Goal: Task Accomplishment & Management: Manage account settings

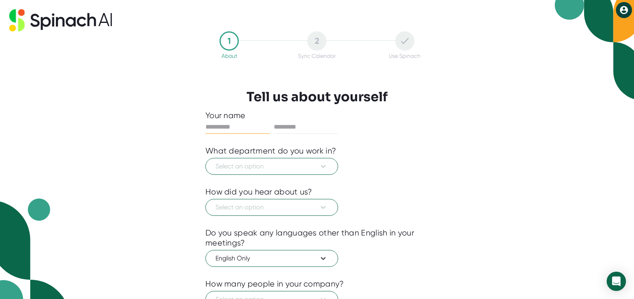
drag, startPoint x: 219, startPoint y: 127, endPoint x: 241, endPoint y: 129, distance: 22.3
click at [219, 127] on input "text" at bounding box center [238, 127] width 64 height 13
type input "********"
type input "******"
click at [323, 167] on icon at bounding box center [324, 167] width 10 height 10
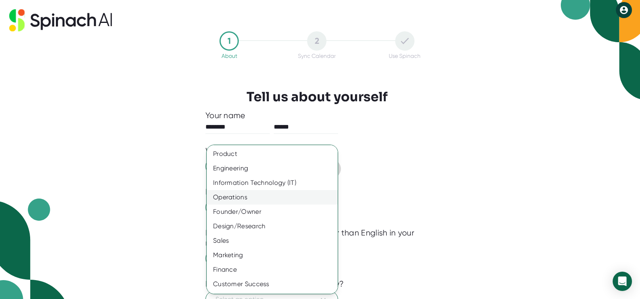
click at [258, 198] on div "Operations" at bounding box center [275, 197] width 137 height 14
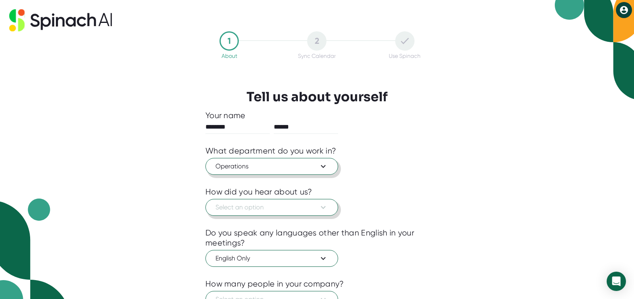
click at [327, 207] on icon at bounding box center [324, 208] width 10 height 10
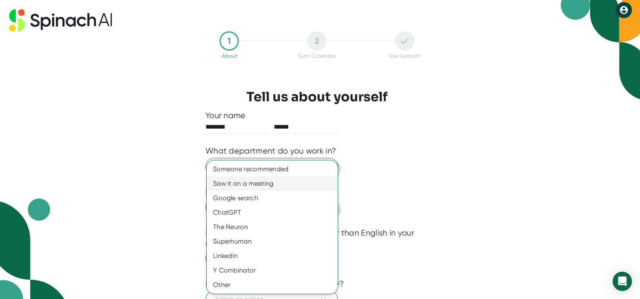
click at [267, 183] on div "Saw it on a meeting" at bounding box center [272, 184] width 131 height 14
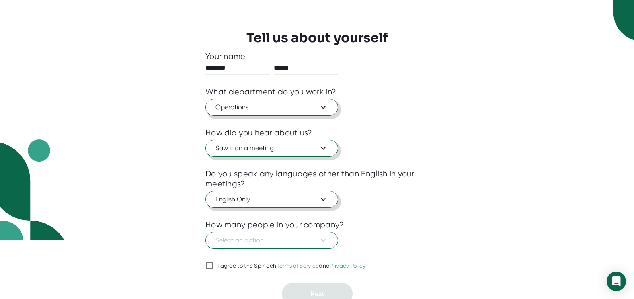
scroll to position [65, 0]
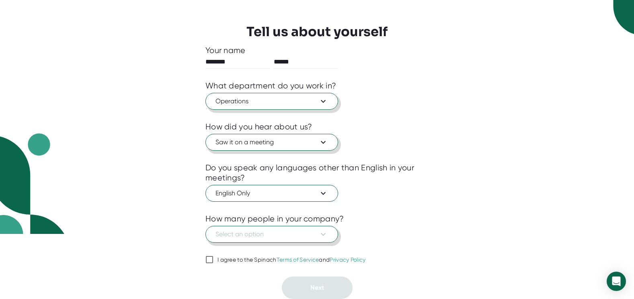
click at [327, 232] on icon at bounding box center [324, 235] width 10 height 10
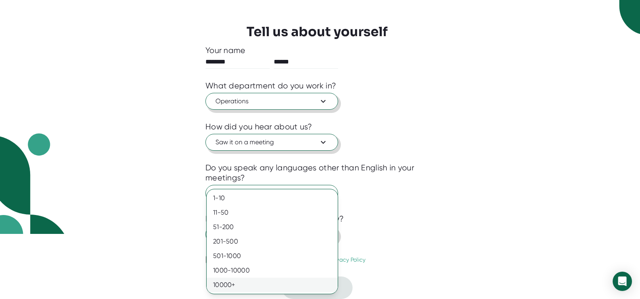
click at [248, 285] on div "10000+" at bounding box center [272, 285] width 131 height 14
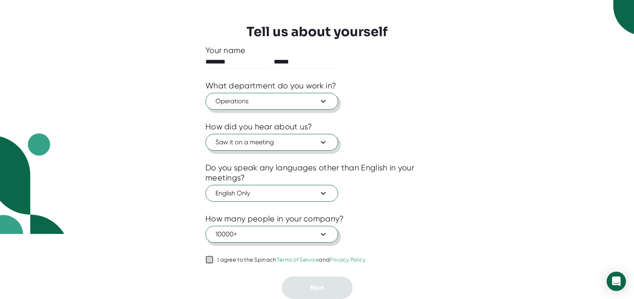
click at [211, 258] on input "I agree to the Spinach Terms of Service and Privacy Policy" at bounding box center [210, 260] width 8 height 10
checkbox input "true"
click at [331, 285] on button "Next" at bounding box center [317, 288] width 71 height 23
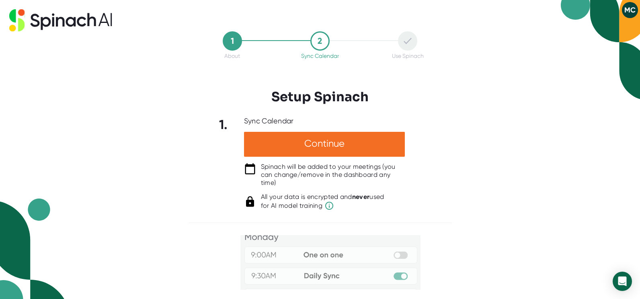
scroll to position [0, 0]
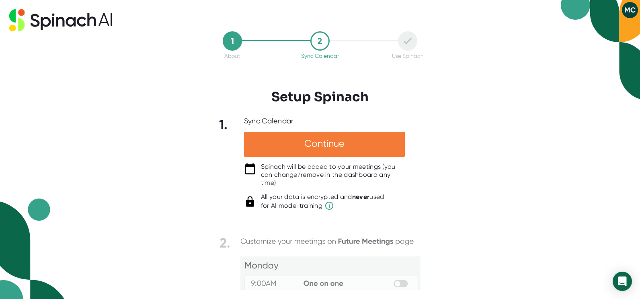
click at [331, 142] on div "Continue" at bounding box center [324, 144] width 161 height 25
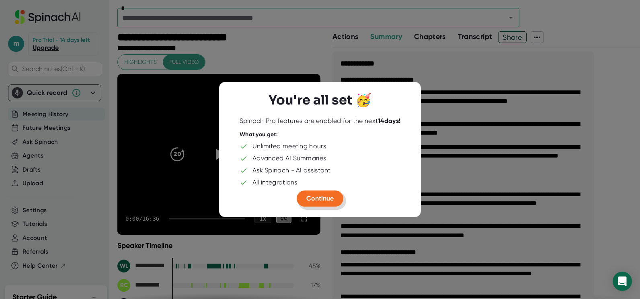
click at [323, 199] on span "Continue" at bounding box center [319, 199] width 27 height 8
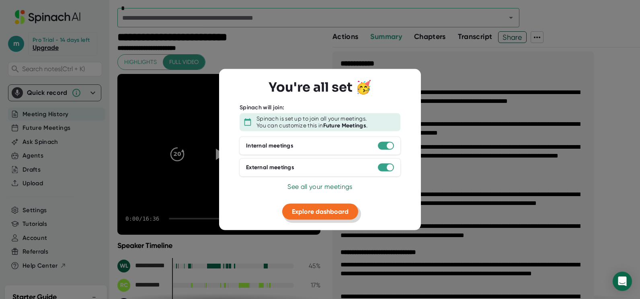
click at [330, 214] on span "Explore dashboard" at bounding box center [320, 212] width 57 height 8
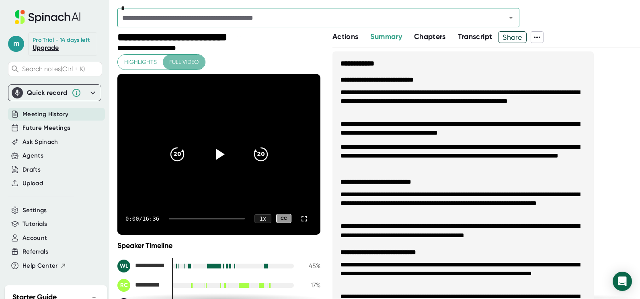
click at [191, 63] on span "Full video" at bounding box center [183, 62] width 29 height 10
drag, startPoint x: 216, startPoint y: 155, endPoint x: 251, endPoint y: 209, distance: 65.0
click at [216, 155] on icon at bounding box center [220, 154] width 9 height 11
click at [177, 219] on div at bounding box center [207, 219] width 76 height 2
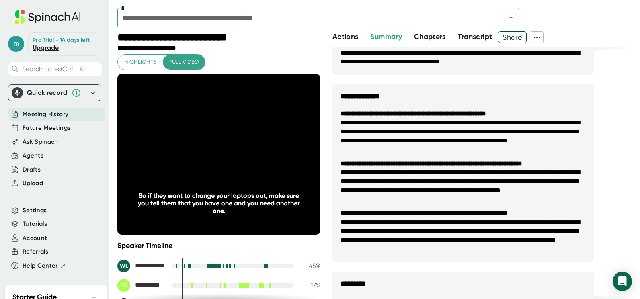
scroll to position [402, 0]
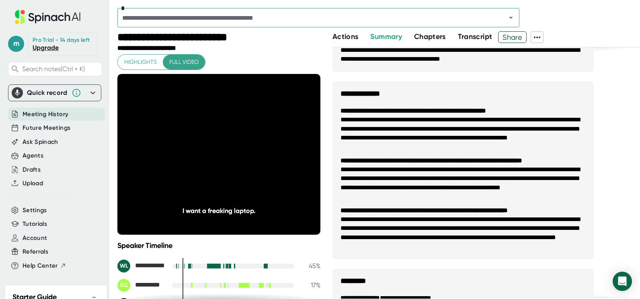
click at [480, 181] on li "**********" at bounding box center [463, 183] width 245 height 36
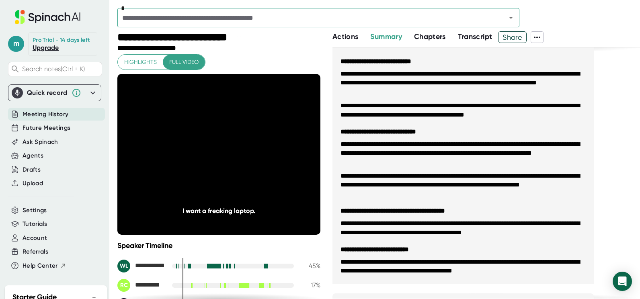
scroll to position [0, 0]
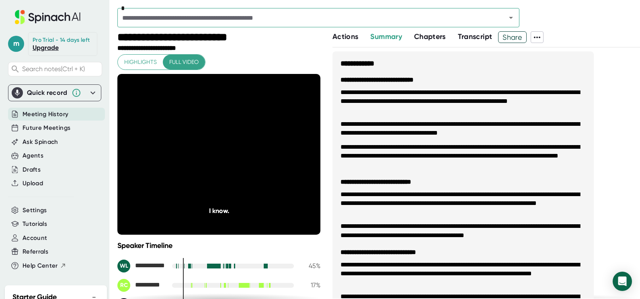
click at [278, 52] on div "**********" at bounding box center [219, 49] width 205 height 8
drag, startPoint x: 348, startPoint y: 36, endPoint x: 366, endPoint y: 51, distance: 23.4
click at [348, 36] on span "Actions" at bounding box center [346, 36] width 26 height 9
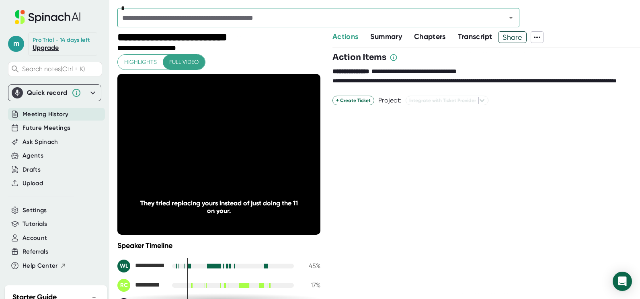
click at [384, 37] on span "Summary" at bounding box center [385, 36] width 31 height 9
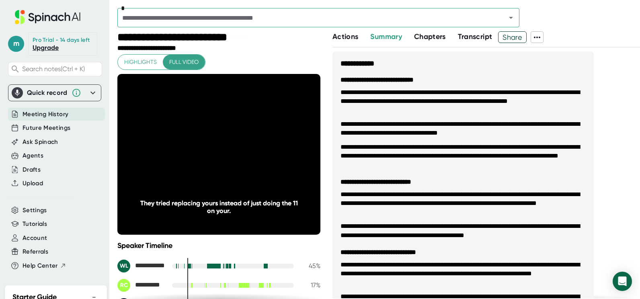
click at [430, 38] on span "Chapters" at bounding box center [430, 36] width 32 height 9
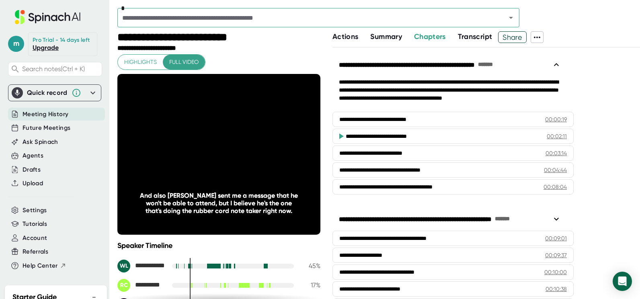
click at [391, 35] on span "Summary" at bounding box center [385, 36] width 31 height 9
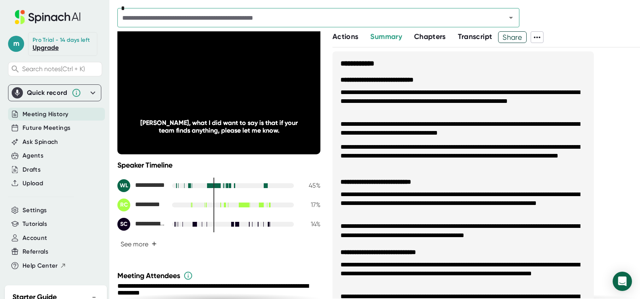
scroll to position [84, 0]
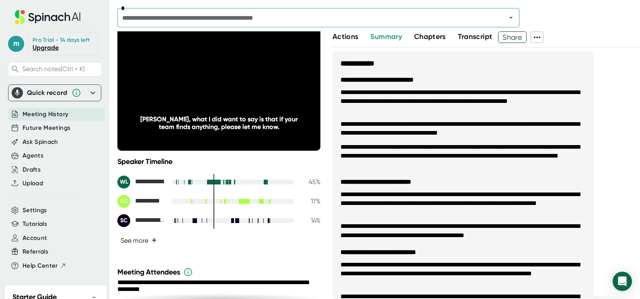
click at [145, 239] on button "See more +" at bounding box center [138, 241] width 43 height 14
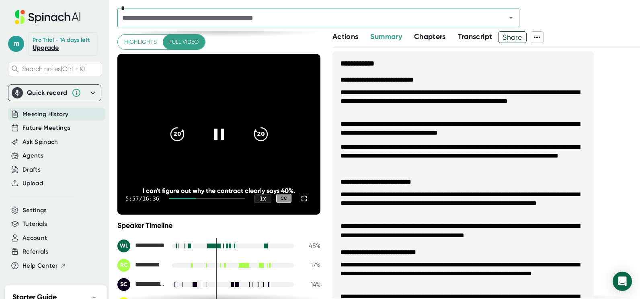
scroll to position [4, 0]
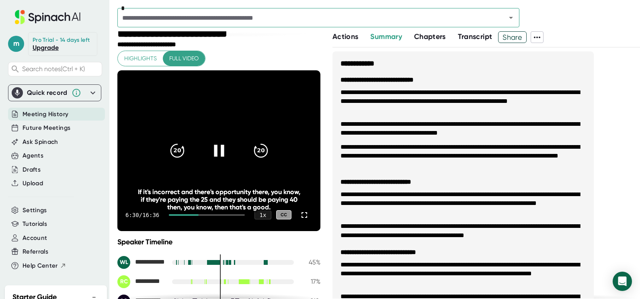
click at [214, 147] on icon at bounding box center [219, 151] width 10 height 12
